Goal: Communication & Community: Answer question/provide support

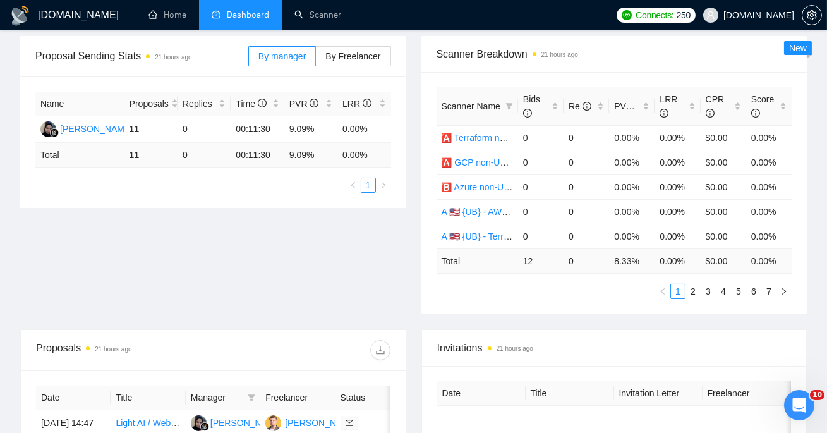
scroll to position [181, 0]
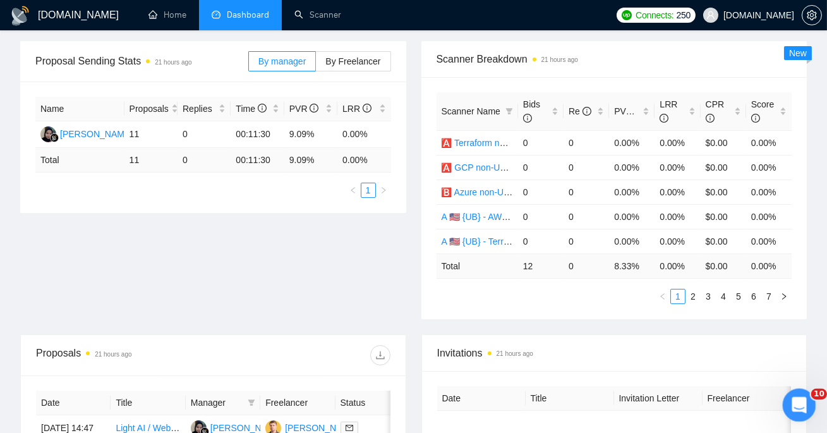
click at [790, 392] on div "Открыть службу сообщений Intercom" at bounding box center [797, 403] width 42 height 42
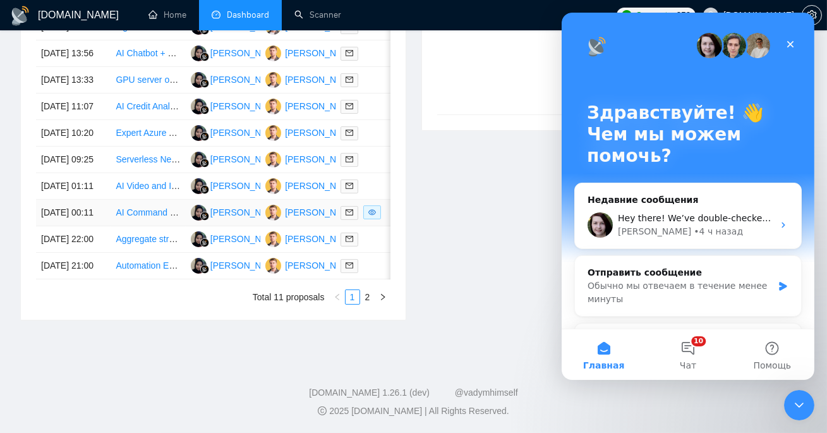
scroll to position [0, 88]
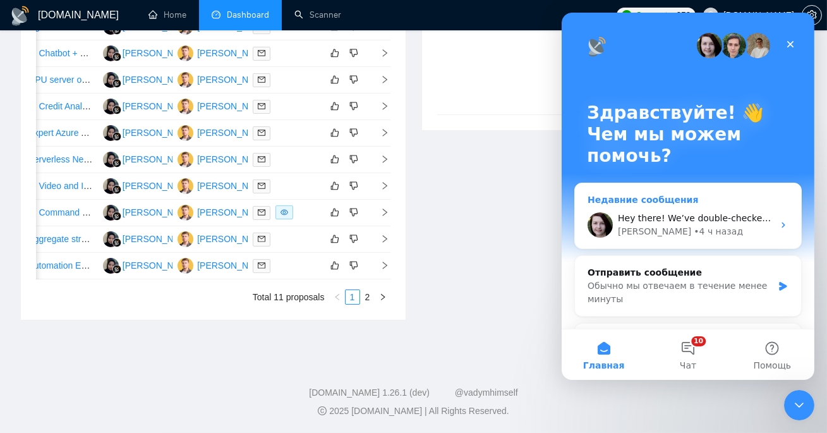
click at [693, 225] on div "[PERSON_NAME] • 4 ч назад" at bounding box center [694, 231] width 155 height 13
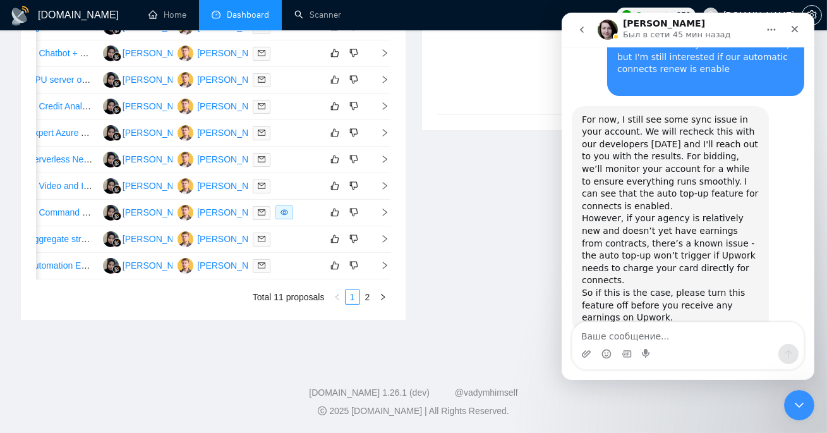
scroll to position [3141, 0]
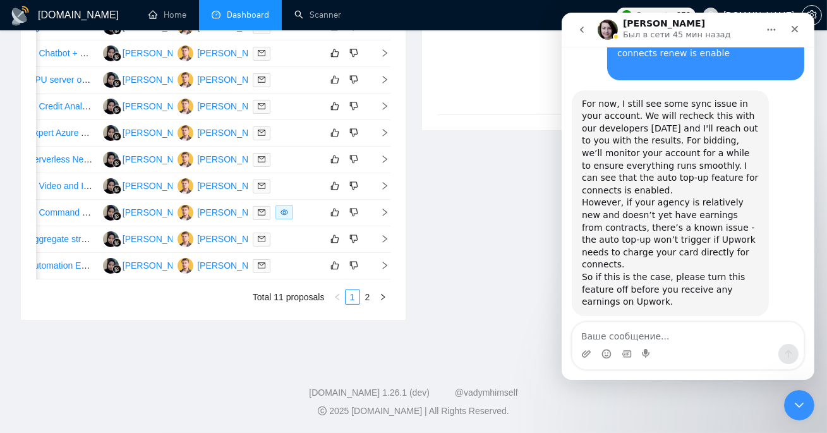
click at [623, 351] on div "Hey there! We’ve double-checked your sync with our developers, and everything s…" at bounding box center [669, 382] width 177 height 62
copy div "Hey there! We’ve double-checked your sync with our developers, and everything s…"
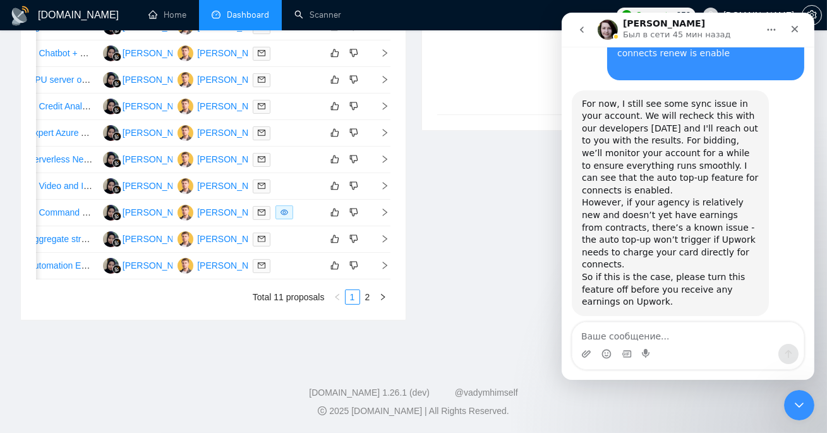
click at [635, 351] on div "Hey there! We’ve double-checked your sync with our developers, and everything s…" at bounding box center [669, 382] width 177 height 62
copy div "Hey there! We’ve double-checked your sync with our developers, and everything s…"
